Goal: Information Seeking & Learning: Learn about a topic

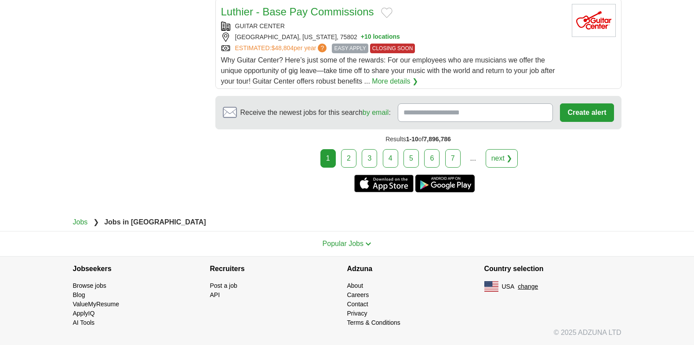
scroll to position [1465, 0]
click at [341, 167] on link "2" at bounding box center [348, 158] width 15 height 18
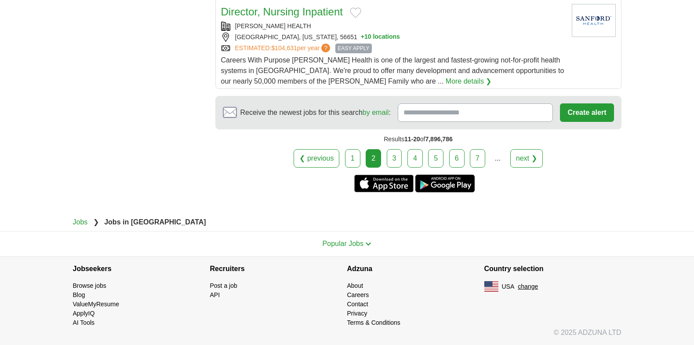
scroll to position [1406, 0]
click at [388, 167] on link "3" at bounding box center [394, 158] width 15 height 18
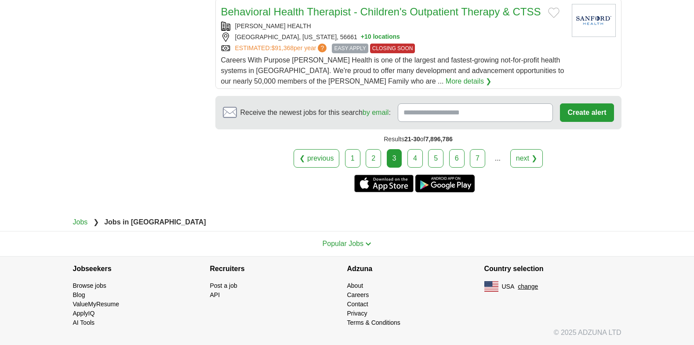
scroll to position [1465, 0]
click at [411, 167] on link "4" at bounding box center [414, 158] width 15 height 18
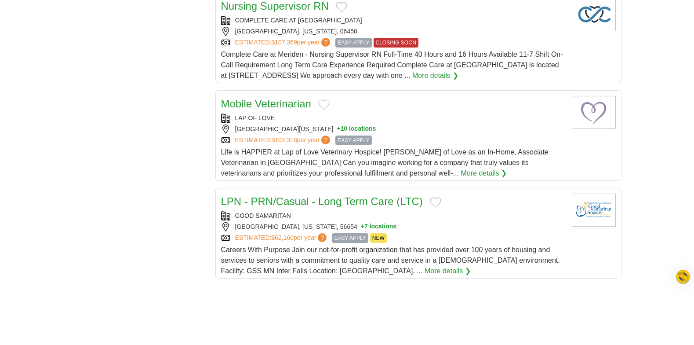
scroll to position [937, 0]
